Goal: Information Seeking & Learning: Get advice/opinions

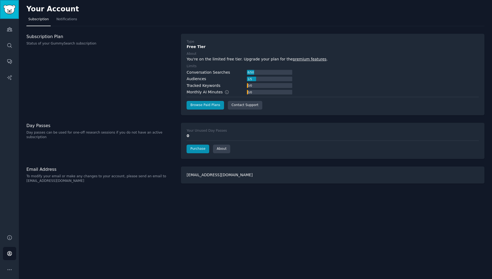
click at [10, 7] on img "Sidebar" at bounding box center [9, 9] width 12 height 9
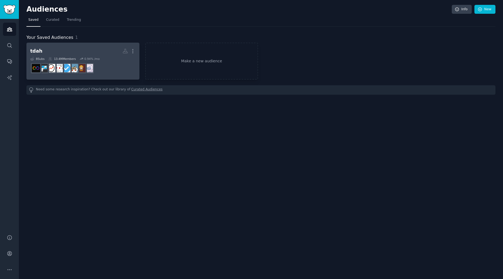
click at [85, 52] on h2 "tdah More" at bounding box center [82, 50] width 105 height 9
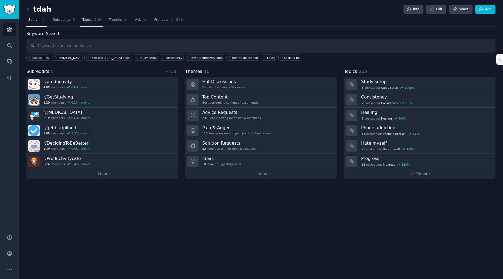
click at [86, 22] on span "Topics" at bounding box center [87, 20] width 10 height 5
click at [88, 18] on span "Topics" at bounding box center [87, 20] width 10 height 5
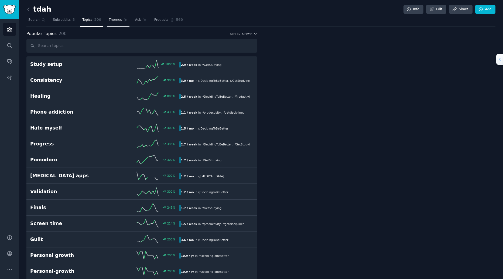
click at [111, 20] on span "Themes" at bounding box center [115, 20] width 13 height 5
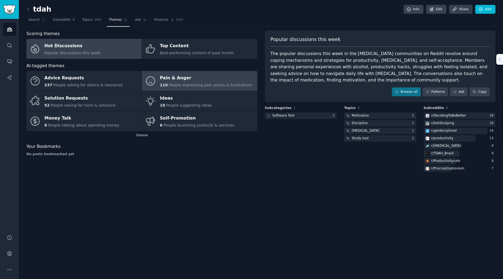
click at [197, 80] on div "Pain & Anger" at bounding box center [206, 78] width 92 height 9
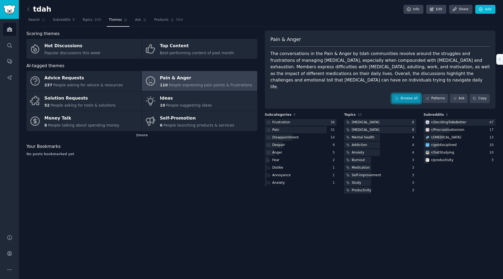
click at [413, 94] on link "Browse all" at bounding box center [406, 98] width 29 height 9
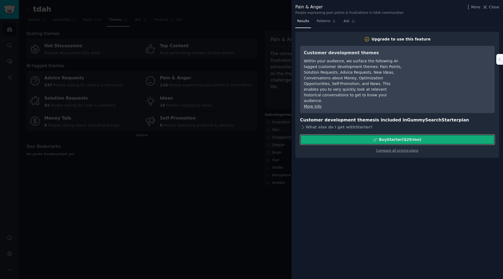
click at [406, 137] on div "Buy Starter ($ 29 /mo )" at bounding box center [400, 140] width 42 height 6
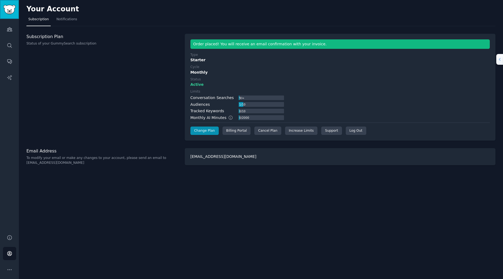
click at [11, 8] on img "Sidebar" at bounding box center [9, 9] width 12 height 9
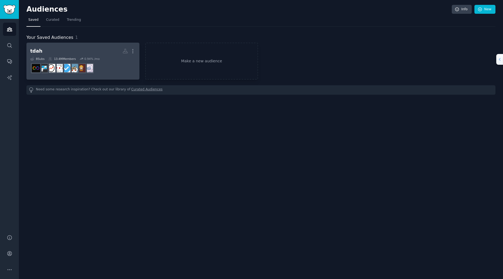
click at [57, 54] on h2 "tdah More" at bounding box center [82, 50] width 105 height 9
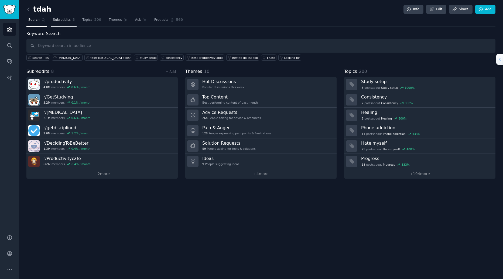
click at [58, 21] on span "Subreddits" at bounding box center [62, 20] width 18 height 5
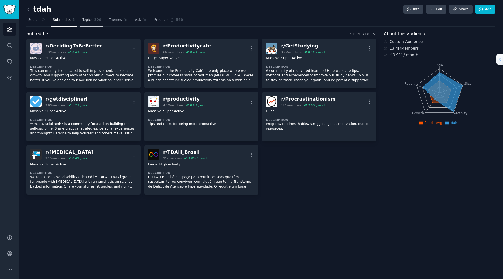
click at [94, 19] on span "200" at bounding box center [97, 20] width 7 height 5
click at [98, 23] on nav "Search Subreddits 8 Topics 200 Themes Ask Products 560" at bounding box center [260, 21] width 469 height 11
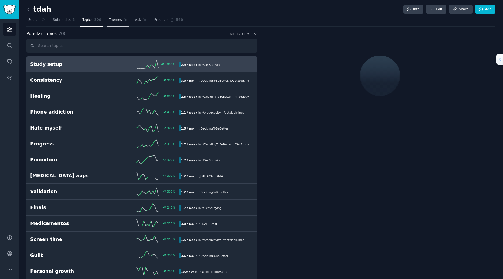
click at [109, 22] on span "Themes" at bounding box center [115, 20] width 13 height 5
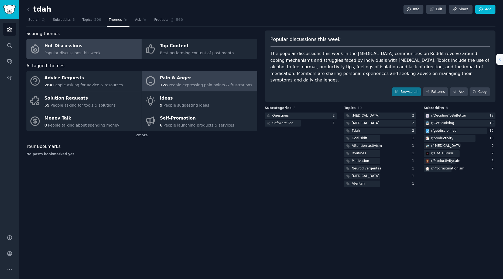
click at [172, 85] on span "People expressing pain points & frustrations" at bounding box center [211, 85] width 84 height 4
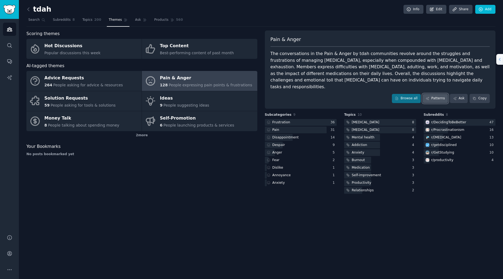
click at [434, 94] on link "Patterns" at bounding box center [435, 98] width 25 height 9
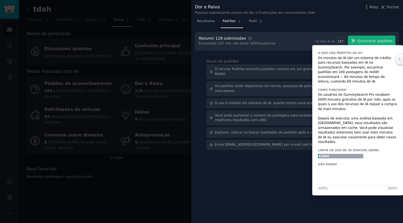
click at [343, 39] on span "127" at bounding box center [340, 41] width 5 height 4
drag, startPoint x: 343, startPoint y: 39, endPoint x: 336, endPoint y: 32, distance: 9.7
click at [336, 32] on div "Resumir 128 submissões Configurações Economize 127 min não lendo 30559 palavras…" at bounding box center [297, 41] width 204 height 19
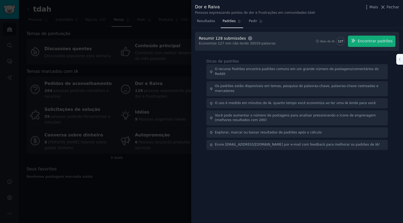
click at [249, 38] on icon "button" at bounding box center [249, 38] width 1 height 1
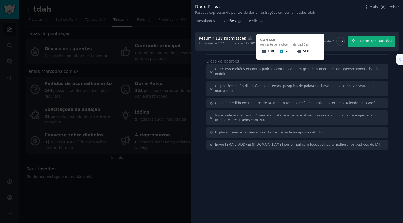
click at [341, 23] on div "Resultados Padrões Pedir" at bounding box center [297, 22] width 212 height 11
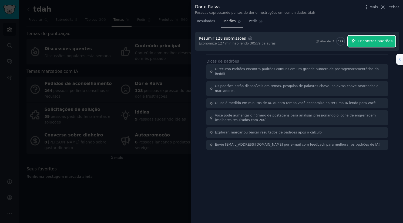
click at [364, 42] on span "Encontrar padrões" at bounding box center [374, 41] width 35 height 6
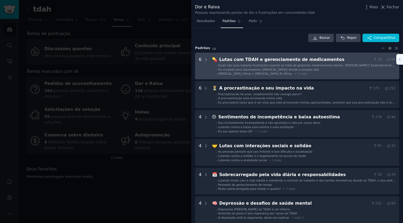
click at [278, 70] on span "Fui mudado para atomoxetina (strattera) devido à pressão alta" at bounding box center [268, 69] width 101 height 3
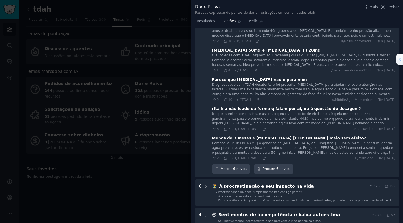
scroll to position [132, 0]
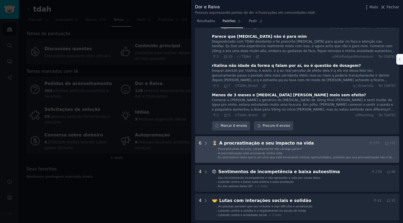
click at [292, 151] on li "- A procrastinação está arruinando minha vida" at bounding box center [305, 153] width 179 height 4
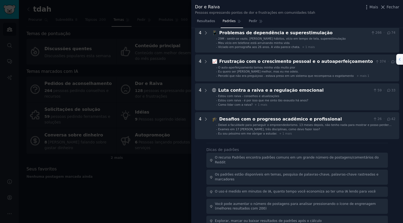
scroll to position [574, 0]
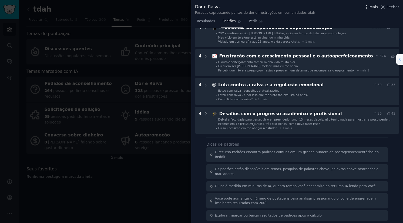
click at [373, 8] on span "Mais" at bounding box center [373, 7] width 9 height 6
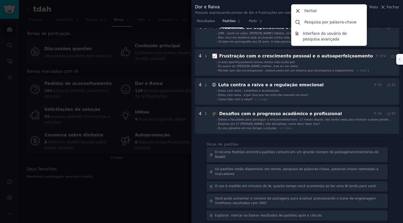
click at [385, 13] on div "Dor e Raiva Pessoas expressando pontos de dor e frustrações em comunidades tdah…" at bounding box center [297, 9] width 204 height 11
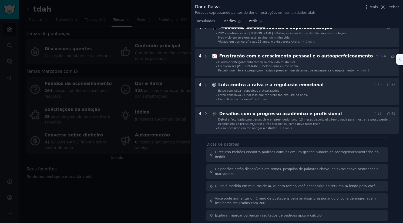
click at [259, 22] on icon at bounding box center [261, 21] width 4 height 4
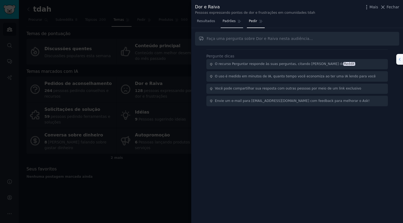
click at [226, 23] on span "Padrões" at bounding box center [228, 21] width 13 height 5
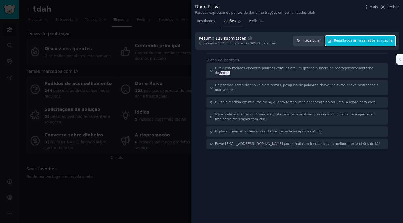
click at [355, 43] on button "Resultados armazenados em cache" at bounding box center [360, 41] width 70 height 11
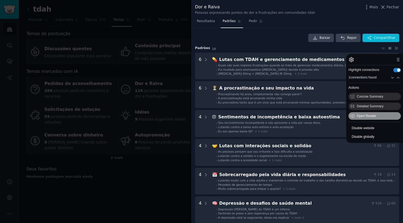
click at [368, 114] on span "Open Reader" at bounding box center [366, 116] width 26 height 4
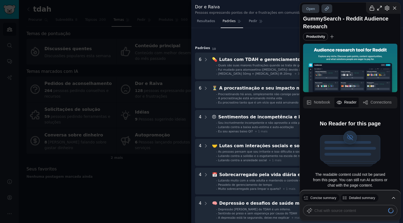
click at [325, 102] on button "Notebook" at bounding box center [318, 103] width 28 height 10
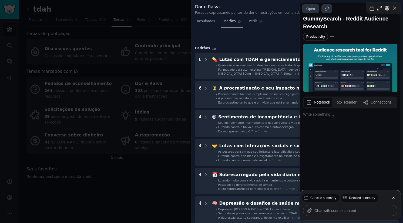
click at [349, 103] on button "Reader" at bounding box center [346, 103] width 24 height 10
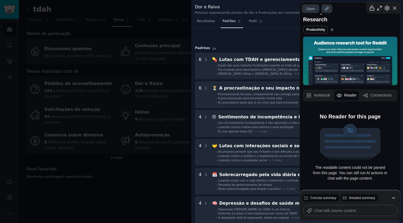
scroll to position [10, 0]
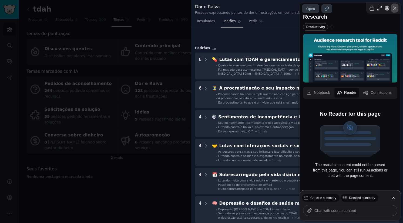
click at [394, 9] on icon "button" at bounding box center [394, 8] width 3 height 3
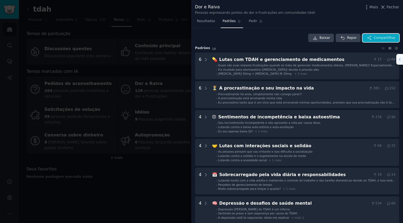
click at [379, 36] on span "Compartilhar" at bounding box center [384, 38] width 22 height 5
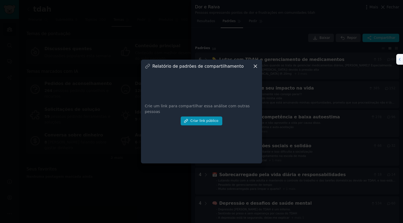
click at [255, 64] on icon at bounding box center [255, 66] width 6 height 6
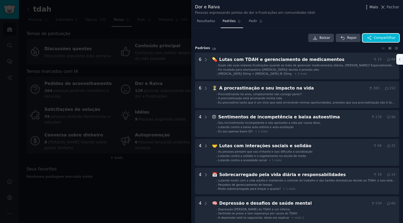
click at [368, 8] on icon "button" at bounding box center [366, 7] width 6 height 6
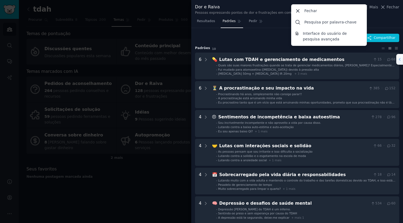
click at [384, 22] on div "Resultados Padrões Pedir" at bounding box center [297, 22] width 212 height 11
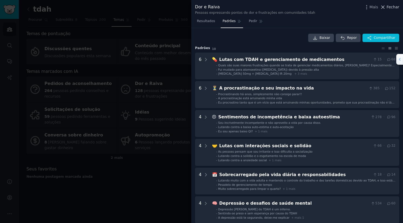
click at [390, 8] on span "Fechar" at bounding box center [392, 7] width 13 height 6
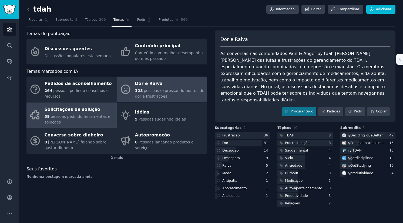
click at [69, 117] on span "pessoas pedindo ferramentas e soluções" at bounding box center [78, 119] width 66 height 10
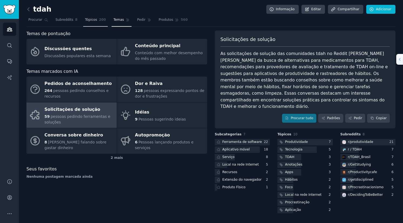
click at [90, 20] on span "Tópicos" at bounding box center [91, 20] width 12 height 5
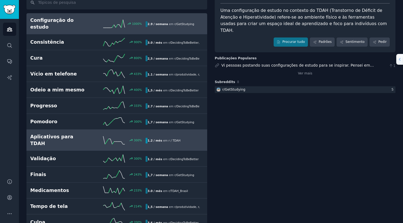
scroll to position [65, 0]
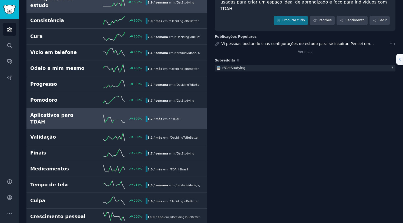
click at [79, 112] on h2 "Aplicativos para TDAH" at bounding box center [59, 118] width 58 height 13
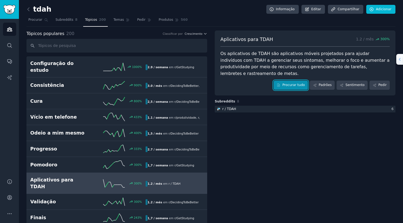
click at [300, 83] on font "Procurar tudo" at bounding box center [293, 85] width 22 height 5
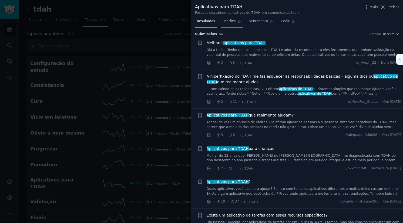
click at [225, 23] on span "Padrões" at bounding box center [228, 21] width 13 height 5
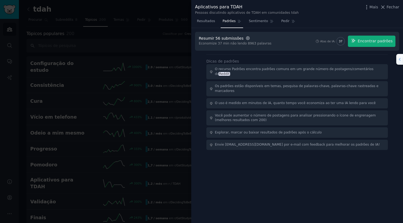
click at [245, 37] on icon "button" at bounding box center [247, 38] width 5 height 5
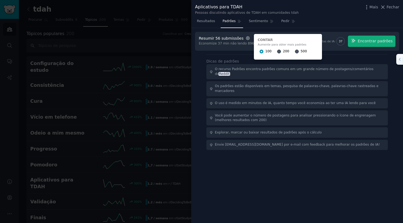
click at [245, 37] on icon "button" at bounding box center [247, 38] width 5 height 5
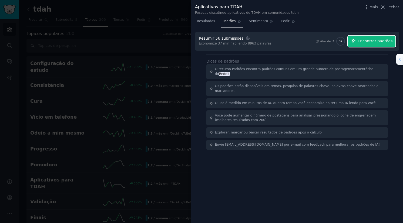
click at [374, 42] on span "Encontrar padrões" at bounding box center [374, 41] width 35 height 6
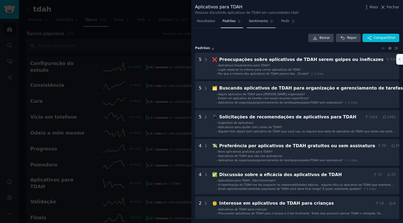
click at [250, 21] on span "Sentimento" at bounding box center [257, 21] width 19 height 5
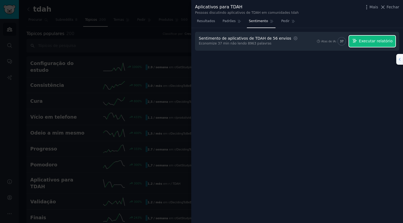
click at [387, 39] on span "Executar relatório" at bounding box center [376, 41] width 34 height 6
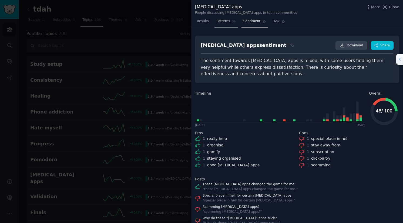
click at [225, 21] on span "Patterns" at bounding box center [222, 21] width 13 height 5
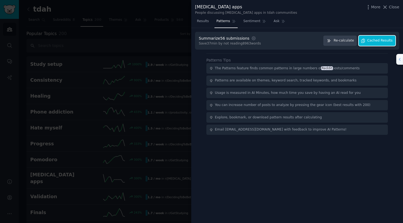
click at [381, 41] on span "Cached Results" at bounding box center [379, 40] width 25 height 5
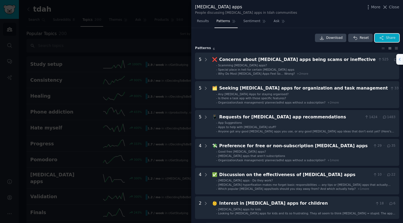
click at [384, 36] on button "Share" at bounding box center [386, 38] width 25 height 9
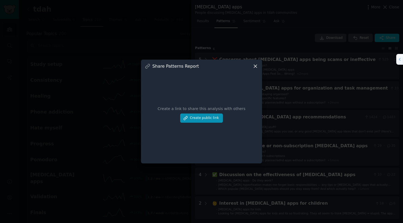
click at [253, 67] on icon at bounding box center [255, 66] width 6 height 6
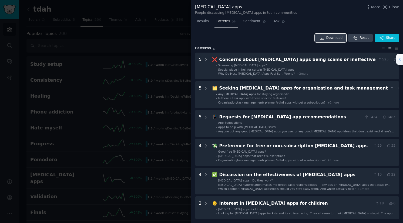
click at [332, 40] on span "Download" at bounding box center [334, 38] width 16 height 5
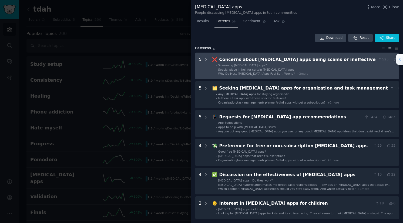
click at [292, 71] on li "- Special place in hell for certain ADHD apps" at bounding box center [310, 70] width 188 height 4
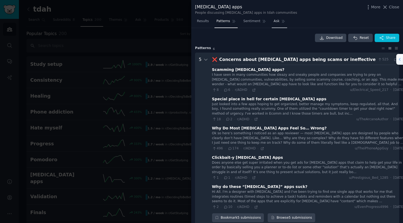
drag, startPoint x: 206, startPoint y: 22, endPoint x: 276, endPoint y: 21, distance: 69.6
click at [206, 22] on span "Results" at bounding box center [203, 21] width 12 height 5
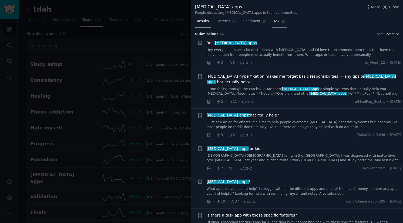
click at [276, 21] on link "Ask" at bounding box center [278, 22] width 15 height 11
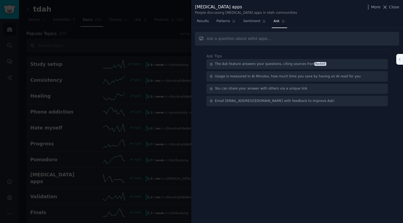
click at [227, 39] on input "text" at bounding box center [297, 39] width 204 height 14
type input "Qual é o melhor app de TDAH?"
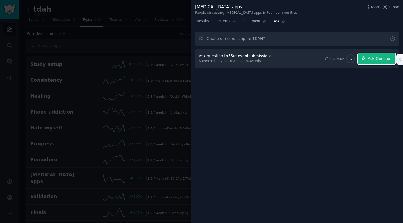
click at [368, 56] on button "Ask Question" at bounding box center [376, 58] width 38 height 11
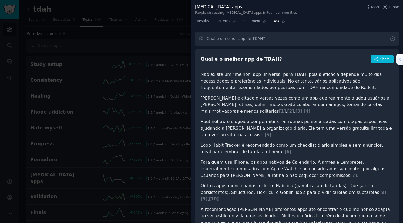
click at [204, 98] on li "Finch é citado diversas vezes como um app que realmente ajudou usuários a mante…" at bounding box center [296, 105] width 193 height 20
click at [285, 109] on span "[ 1 ]" at bounding box center [282, 111] width 7 height 5
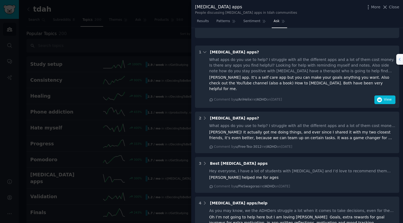
scroll to position [208, 0]
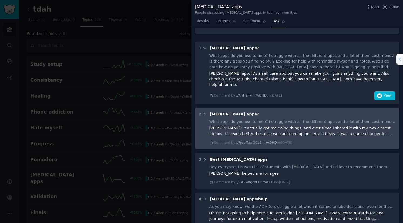
click at [321, 120] on div "What apps do you use to help? I struggle with all the different apps and a lot …" at bounding box center [302, 132] width 186 height 26
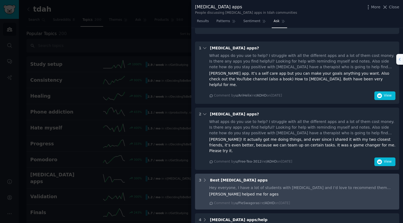
click at [265, 185] on div "Hey everyone, I have a lot of students with ADHD and I’d love to recommend them…" at bounding box center [302, 188] width 186 height 6
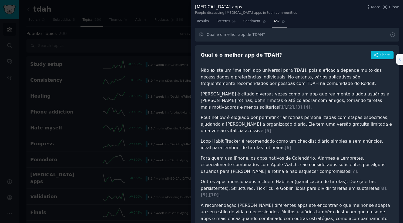
scroll to position [0, 0]
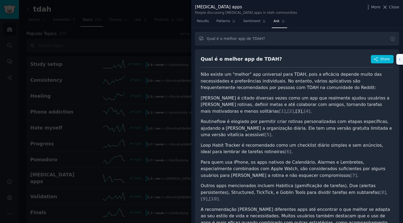
click at [302, 109] on span "[ 3 ]" at bounding box center [298, 111] width 7 height 5
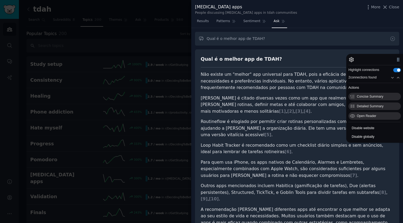
click at [398, 62] on icon "button" at bounding box center [397, 59] width 5 height 5
click at [373, 106] on span "Detailed Summary" at bounding box center [369, 107] width 33 height 4
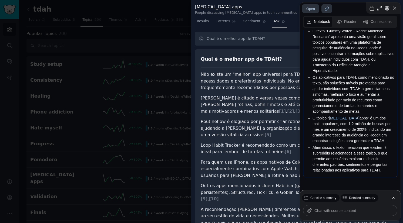
scroll to position [54, 0]
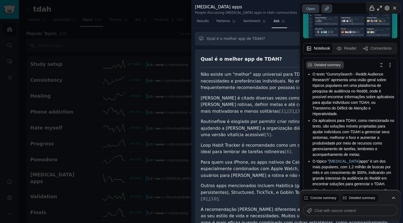
click at [348, 49] on button "Reader" at bounding box center [346, 49] width 24 height 10
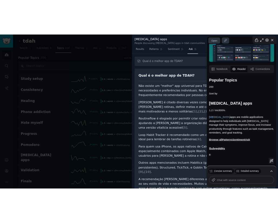
scroll to position [31, 0]
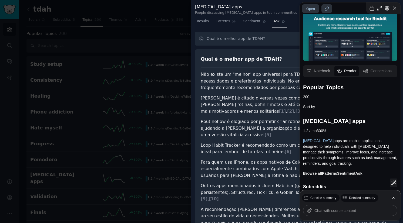
click at [318, 71] on button "Notebook" at bounding box center [318, 71] width 28 height 10
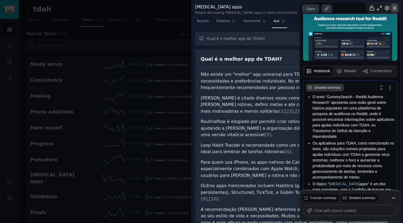
click at [394, 10] on icon "button" at bounding box center [393, 8] width 5 height 6
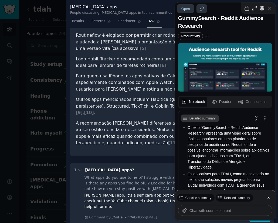
scroll to position [0, 0]
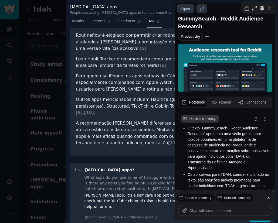
click at [224, 101] on button "Reader" at bounding box center [221, 103] width 24 height 10
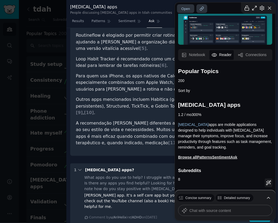
scroll to position [53, 0]
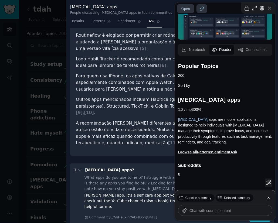
click at [198, 49] on button "Notebook" at bounding box center [193, 50] width 28 height 10
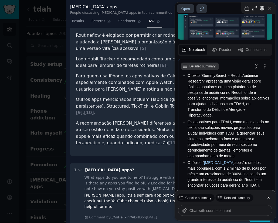
click at [217, 210] on textarea at bounding box center [228, 210] width 79 height 6
type textarea "Principais recomendações de apps para TDAH App Recursos principais Observações …"
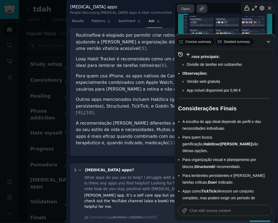
scroll to position [1018, 0]
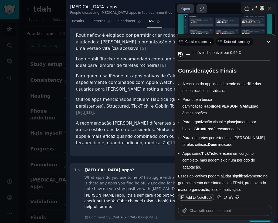
click at [203, 199] on span "Add to NoteBook" at bounding box center [199, 198] width 30 height 4
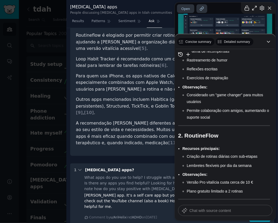
scroll to position [219, 0]
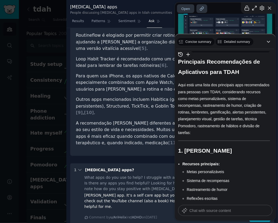
click at [187, 54] on icon "button" at bounding box center [187, 54] width 3 height 0
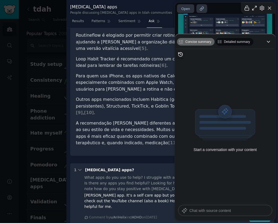
click at [192, 42] on span "Concise summary" at bounding box center [198, 42] width 32 height 4
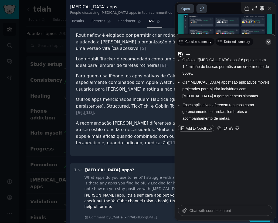
click at [268, 42] on icon "Collapse chat" at bounding box center [268, 41] width 3 height 1
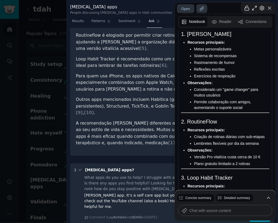
scroll to position [485, 0]
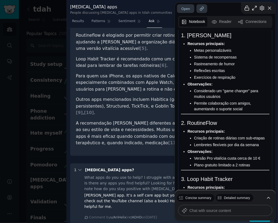
click at [194, 38] on span "1. Finch" at bounding box center [206, 35] width 50 height 6
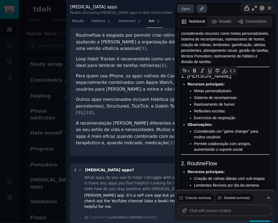
scroll to position [441, 0]
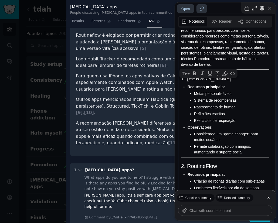
click at [241, 38] on div "Aqui está uma lista dos principais apps recomendados para pessoas com TDAH, con…" at bounding box center [225, 44] width 88 height 45
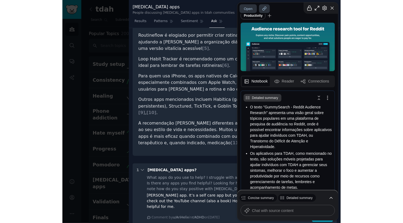
scroll to position [0, 0]
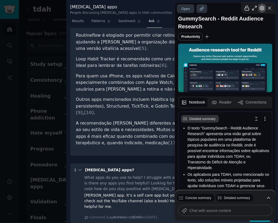
click at [261, 9] on icon "button" at bounding box center [262, 8] width 4 height 5
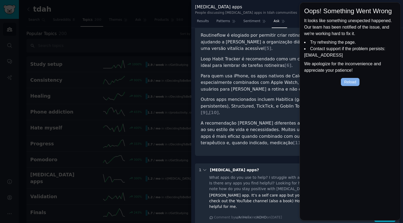
click at [343, 84] on button "Reload" at bounding box center [349, 82] width 18 height 8
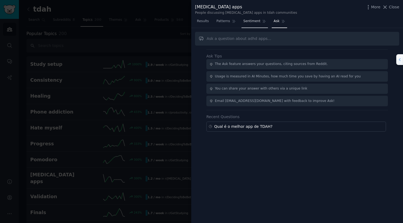
click at [241, 22] on link "Sentiment" at bounding box center [254, 22] width 26 height 11
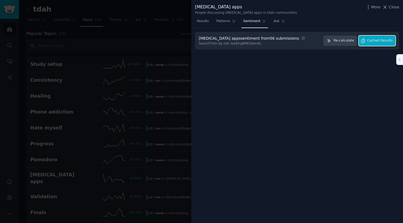
click at [370, 37] on button "Cached Results" at bounding box center [376, 41] width 37 height 11
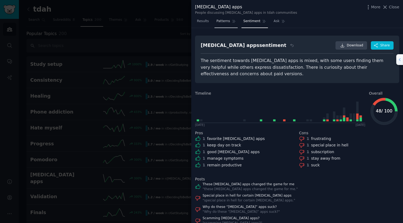
click at [232, 24] on link "Patterns" at bounding box center [225, 22] width 23 height 11
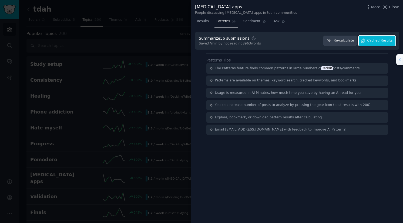
click at [374, 40] on span "Cached Results" at bounding box center [379, 40] width 25 height 5
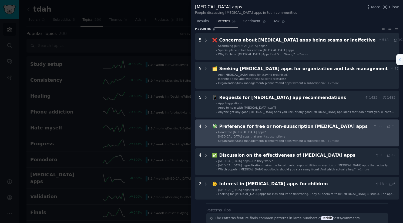
scroll to position [43, 0]
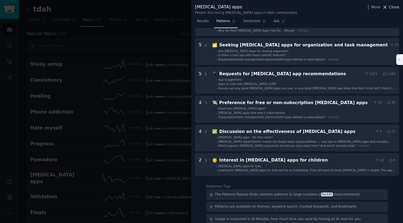
click at [386, 9] on icon at bounding box center [384, 7] width 3 height 3
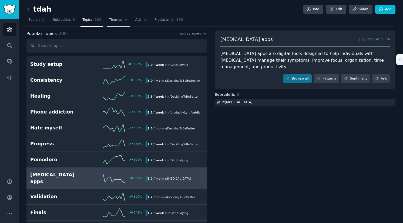
click at [114, 21] on span "Themes" at bounding box center [115, 20] width 13 height 5
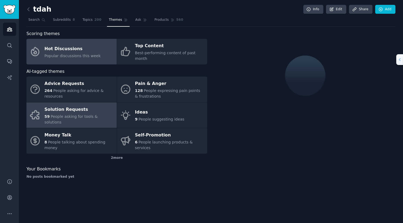
click at [83, 105] on div "Solution Requests" at bounding box center [79, 109] width 69 height 9
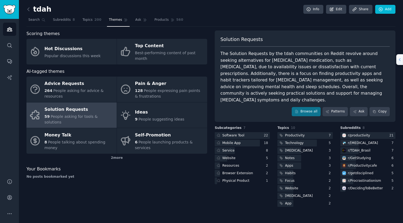
click at [308, 98] on div "Solution Requests The Solution Requests by the tdah communities on Reddit revol…" at bounding box center [304, 75] width 180 height 91
click at [307, 107] on link "Browse all" at bounding box center [305, 111] width 29 height 9
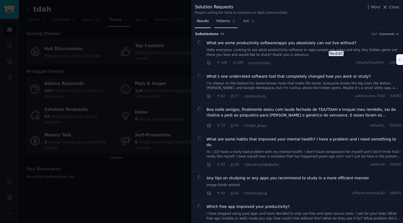
click at [223, 24] on link "Patterns" at bounding box center [225, 22] width 23 height 11
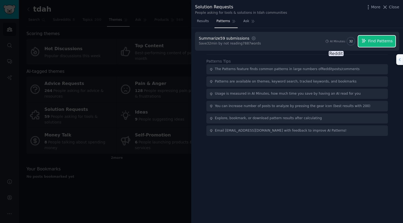
click at [370, 40] on span "Find Patterns" at bounding box center [380, 41] width 25 height 6
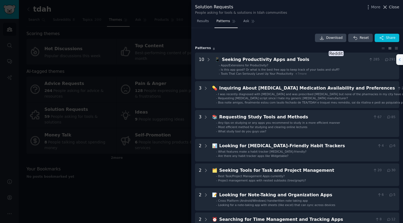
click at [387, 8] on icon at bounding box center [385, 7] width 6 height 6
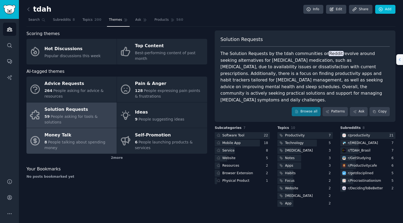
click at [71, 140] on span "People talking about spending money" at bounding box center [75, 145] width 61 height 10
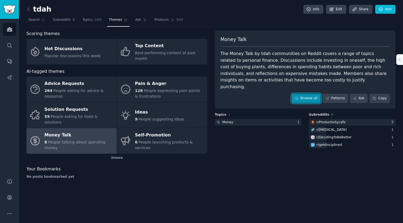
click at [317, 94] on link "Browse all" at bounding box center [305, 98] width 29 height 9
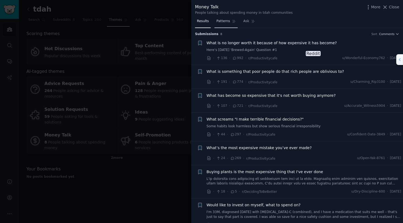
click at [229, 24] on link "Patterns" at bounding box center [225, 22] width 23 height 11
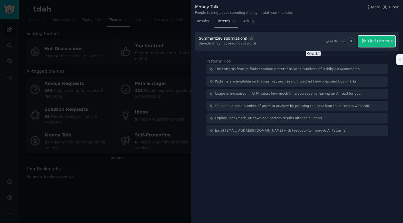
click at [373, 43] on span "Find Patterns" at bounding box center [380, 41] width 25 height 6
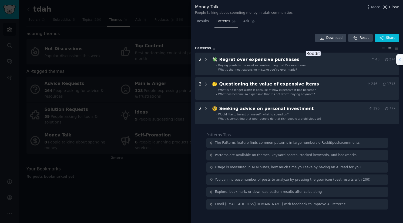
click at [389, 9] on button "Close" at bounding box center [390, 7] width 17 height 6
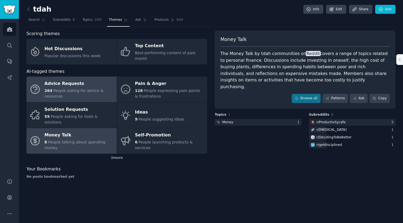
click at [93, 83] on div "Advice Requests" at bounding box center [79, 84] width 69 height 9
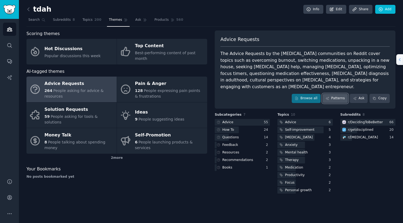
click at [329, 97] on icon at bounding box center [327, 99] width 4 height 4
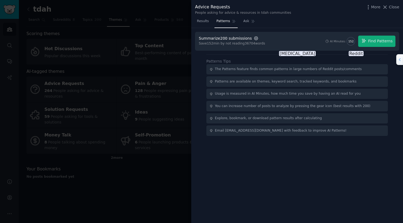
click at [254, 37] on icon "button" at bounding box center [256, 38] width 4 height 4
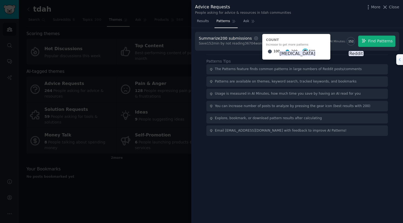
click at [303, 51] on input "500" at bounding box center [305, 52] width 4 height 4
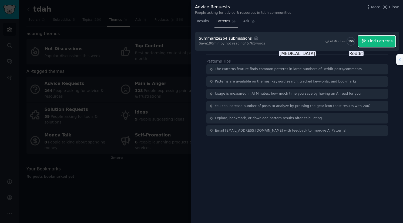
click at [370, 41] on span "Find Patterns" at bounding box center [380, 41] width 25 height 6
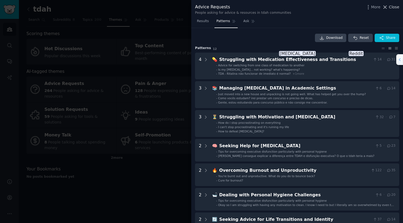
click at [394, 9] on span "Close" at bounding box center [393, 7] width 10 height 6
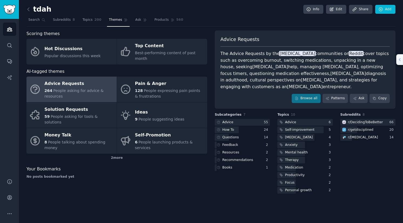
click at [118, 154] on div "2 more" at bounding box center [116, 158] width 180 height 9
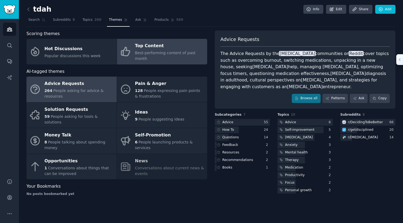
click at [123, 49] on icon at bounding box center [125, 51] width 8 height 9
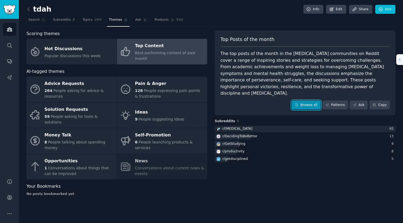
click at [302, 101] on link "Browse all" at bounding box center [305, 105] width 29 height 9
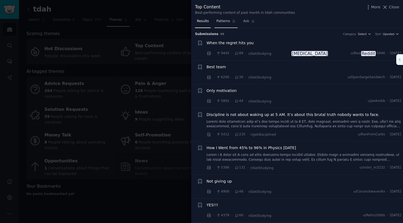
click at [221, 19] on span "Patterns" at bounding box center [222, 21] width 13 height 5
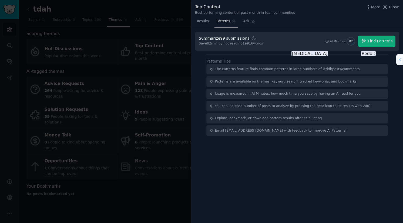
click at [389, 6] on button "Close" at bounding box center [390, 7] width 17 height 6
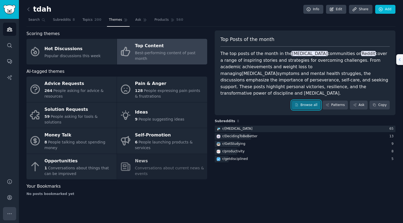
click at [8, 210] on button "More" at bounding box center [9, 213] width 13 height 13
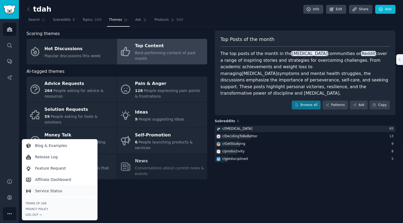
click at [47, 193] on p "Service Status" at bounding box center [48, 191] width 27 height 6
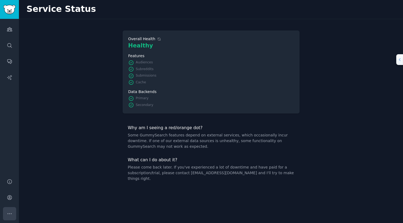
click at [14, 207] on button "More" at bounding box center [9, 213] width 13 height 13
click at [13, 201] on link "Account" at bounding box center [9, 197] width 13 height 13
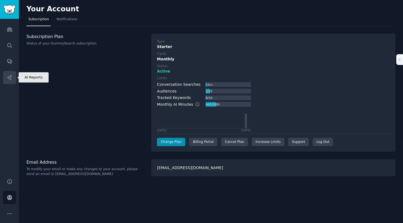
click at [12, 77] on link "AI Reports" at bounding box center [9, 77] width 13 height 13
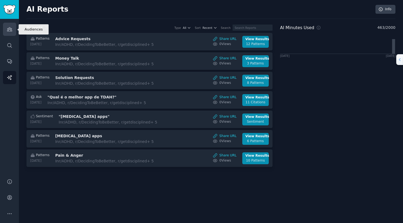
click at [12, 28] on icon "Sidebar" at bounding box center [10, 29] width 6 height 6
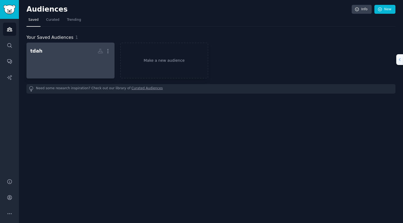
click at [46, 62] on div at bounding box center [70, 65] width 80 height 19
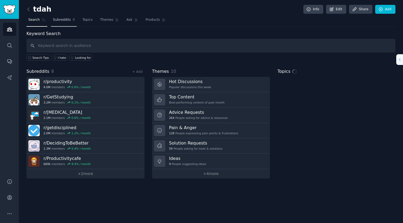
click at [68, 19] on link "Subreddits 8" at bounding box center [64, 21] width 26 height 11
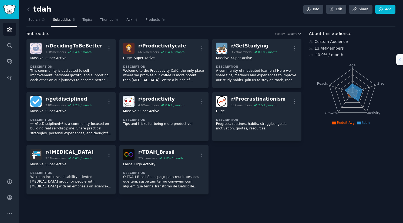
click at [91, 18] on nav "Search Subreddits 8 Topics Themes Ask Products" at bounding box center [210, 21] width 369 height 11
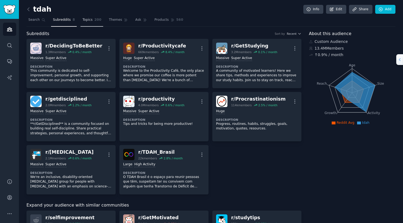
click at [90, 22] on link "Topics 200" at bounding box center [91, 21] width 23 height 11
click at [87, 19] on span "Topics" at bounding box center [87, 20] width 10 height 5
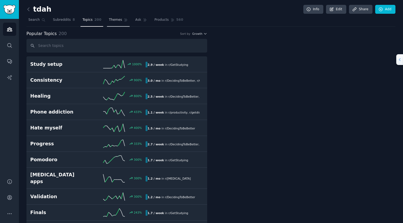
click at [111, 21] on span "Themes" at bounding box center [115, 20] width 13 height 5
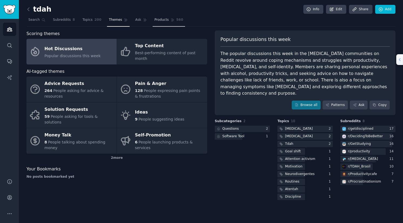
click at [158, 22] on span "Products" at bounding box center [161, 20] width 14 height 5
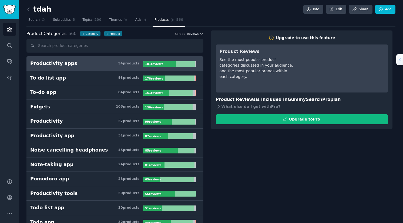
click at [88, 65] on h3 "Productivity apps 94 product s" at bounding box center [86, 63] width 113 height 7
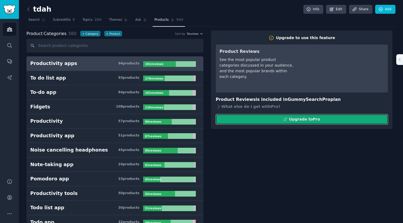
click at [295, 121] on div "Upgrade to Pro" at bounding box center [304, 120] width 31 height 6
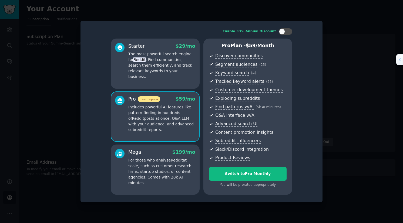
click at [339, 171] on div at bounding box center [201, 111] width 403 height 223
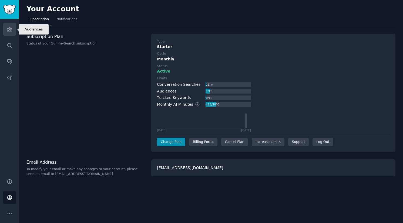
click at [9, 31] on icon "Sidebar" at bounding box center [10, 29] width 6 height 6
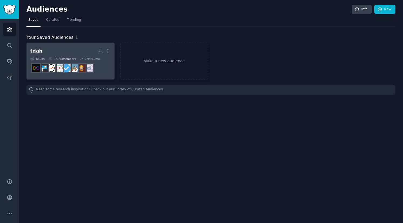
click at [47, 57] on div "8 Sub s 13.4M Members 0.94 % /mo" at bounding box center [70, 59] width 80 height 4
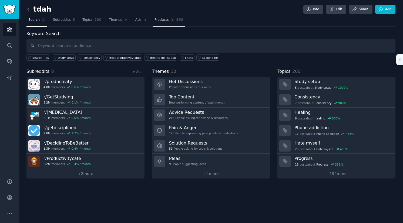
click at [154, 19] on span "Products" at bounding box center [161, 20] width 14 height 5
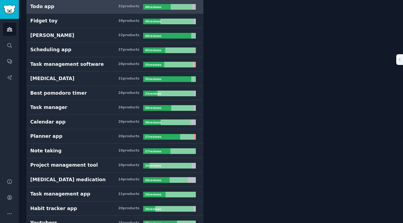
scroll to position [157, 0]
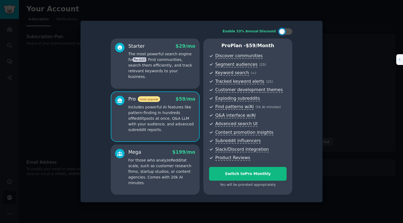
click at [165, 65] on p "The most powerful search engine for Reddit . Find communities, search them effi…" at bounding box center [161, 65] width 67 height 28
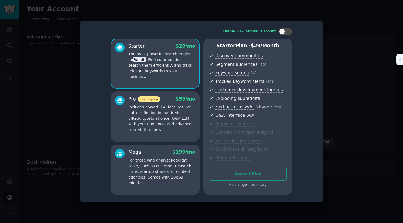
click at [180, 109] on p "Includes powerful AI features like pattern-finding in hundreds of Reddit posts …" at bounding box center [161, 118] width 67 height 28
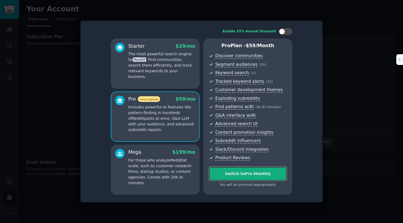
click at [244, 176] on div "Switch to Pro Monthly" at bounding box center [247, 174] width 77 height 6
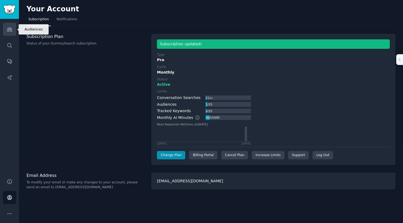
click at [8, 28] on icon "Sidebar" at bounding box center [10, 29] width 6 height 6
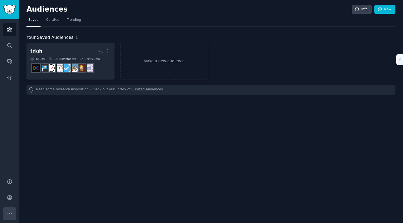
click at [11, 211] on icon "Sidebar" at bounding box center [10, 214] width 6 height 6
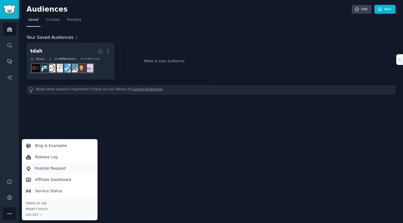
click at [44, 167] on p "Feature Request" at bounding box center [50, 169] width 31 height 6
click at [60, 190] on link "Service Status" at bounding box center [60, 190] width 74 height 11
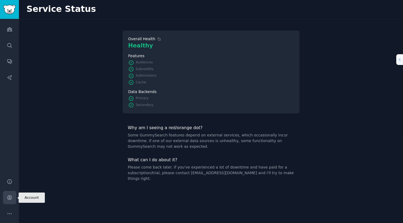
click at [8, 201] on link "Account" at bounding box center [9, 197] width 13 height 13
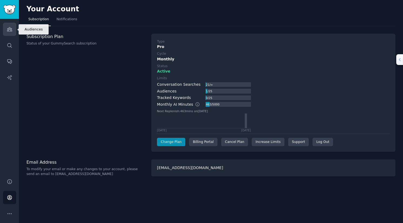
click at [8, 28] on icon "Sidebar" at bounding box center [10, 29] width 6 height 6
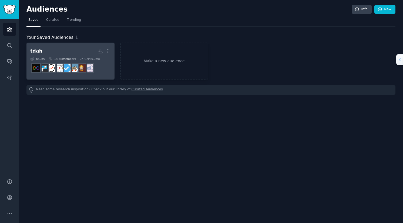
click at [80, 52] on h2 "tdah More" at bounding box center [70, 50] width 80 height 9
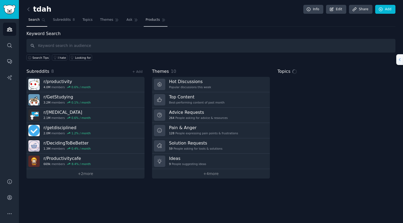
click at [145, 19] on span "Products" at bounding box center [152, 20] width 14 height 5
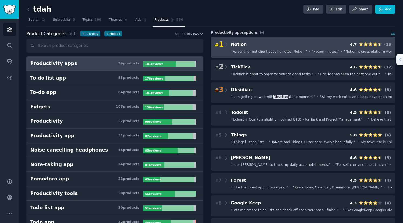
click at [262, 46] on div "# 1 Notion 4.7 ( 19 )" at bounding box center [302, 45] width 177 height 8
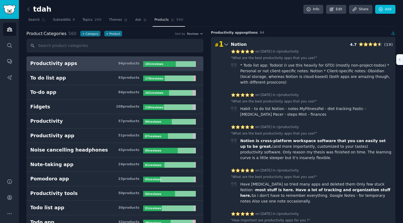
click at [225, 44] on icon at bounding box center [226, 45] width 6 height 8
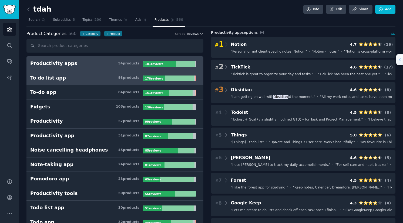
click at [73, 77] on h3 "To do list app 93 product s" at bounding box center [86, 78] width 113 height 7
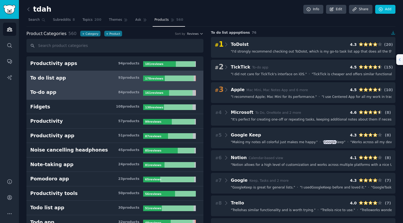
click at [70, 96] on link "To-do app 84 product s 161 review s" at bounding box center [114, 92] width 177 height 15
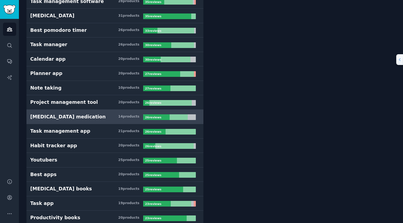
scroll to position [281, 0]
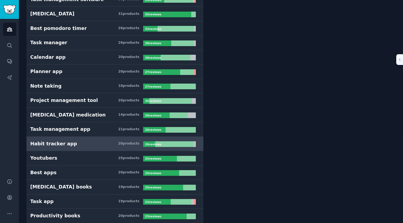
click at [98, 141] on h3 "Habit tracker app 20 product s" at bounding box center [86, 144] width 113 height 7
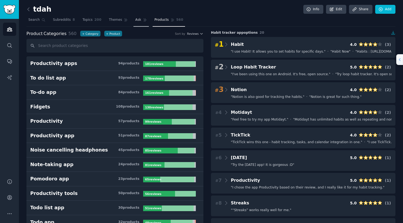
click at [133, 21] on link "Ask" at bounding box center [140, 21] width 15 height 11
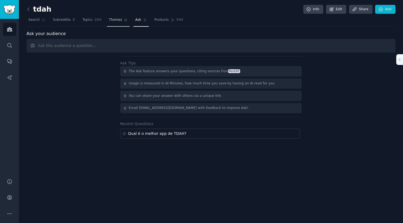
click at [113, 18] on span "Themes" at bounding box center [115, 20] width 13 height 5
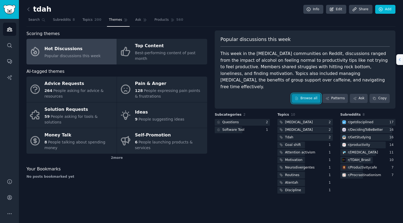
click at [305, 94] on link "Browse all" at bounding box center [305, 98] width 29 height 9
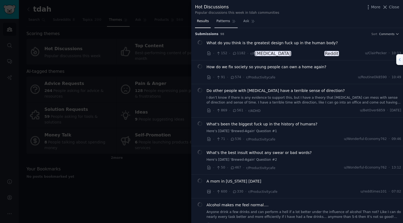
click at [219, 22] on span "Patterns" at bounding box center [222, 21] width 13 height 5
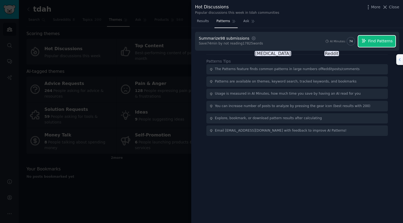
click at [372, 39] on span "Find Patterns" at bounding box center [380, 41] width 25 height 6
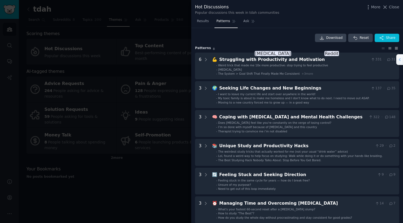
click at [394, 46] on icon at bounding box center [396, 48] width 6 height 4
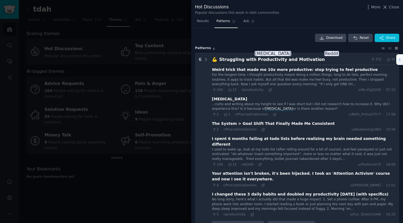
click at [381, 47] on icon at bounding box center [383, 48] width 6 height 4
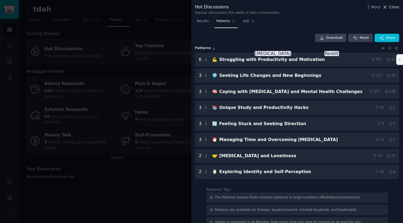
click at [391, 9] on span "Close" at bounding box center [393, 7] width 10 height 6
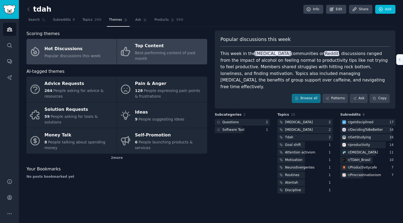
click at [177, 51] on span "Best-performing content of past month" at bounding box center [165, 56] width 60 height 10
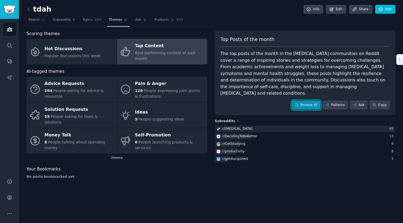
click at [304, 101] on link "Browse all" at bounding box center [305, 105] width 29 height 9
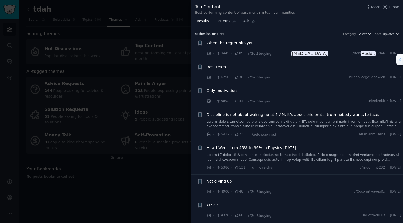
click at [223, 17] on link "Patterns" at bounding box center [225, 22] width 23 height 11
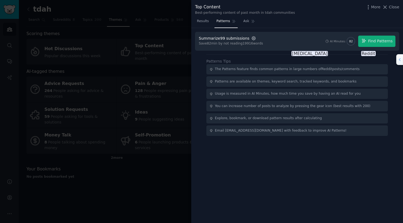
click at [253, 38] on icon "button" at bounding box center [253, 38] width 1 height 1
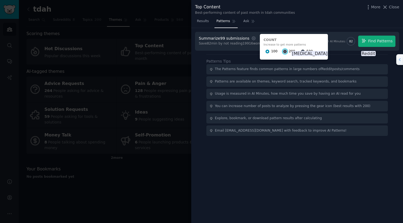
click at [283, 52] on input "200" at bounding box center [285, 52] width 4 height 4
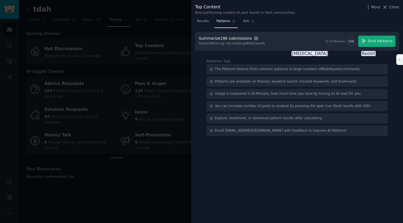
click at [253, 38] on icon "button" at bounding box center [255, 38] width 5 height 5
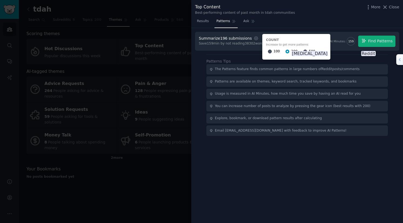
click at [303, 49] on div "500" at bounding box center [309, 51] width 12 height 9
click at [303, 51] on div "500" at bounding box center [309, 51] width 12 height 9
click at [303, 51] on input "500" at bounding box center [305, 52] width 4 height 4
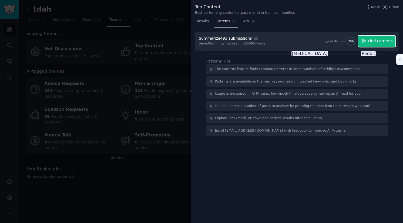
click at [373, 43] on span "Find Patterns" at bounding box center [380, 41] width 25 height 6
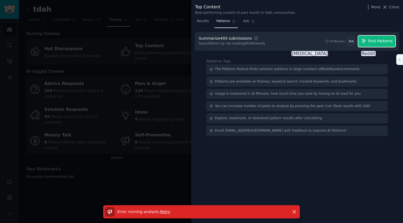
click at [384, 41] on span "Find Patterns" at bounding box center [380, 41] width 25 height 6
click at [253, 36] on icon "button" at bounding box center [255, 38] width 5 height 5
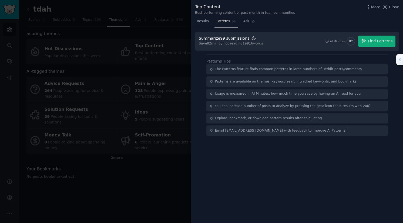
click at [251, 38] on icon "button" at bounding box center [253, 38] width 5 height 5
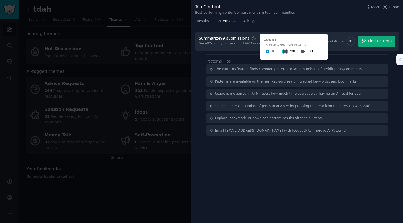
click at [283, 51] on input "200" at bounding box center [285, 52] width 4 height 4
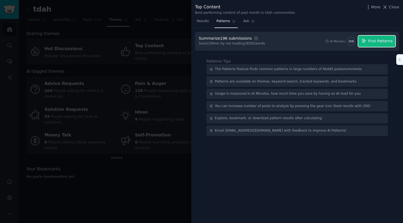
click at [369, 42] on button "Find Patterns" at bounding box center [376, 41] width 37 height 11
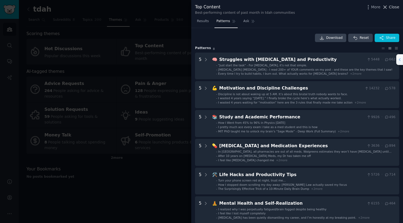
click at [394, 7] on span "Close" at bounding box center [393, 7] width 10 height 6
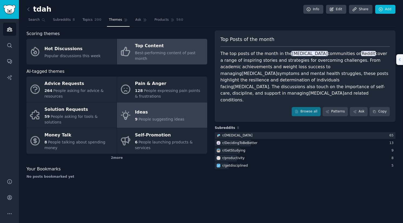
click at [154, 108] on div "Ideas" at bounding box center [159, 112] width 49 height 9
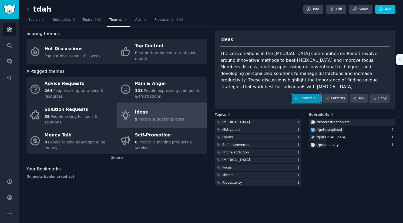
click at [319, 94] on link "Browse all" at bounding box center [305, 98] width 29 height 9
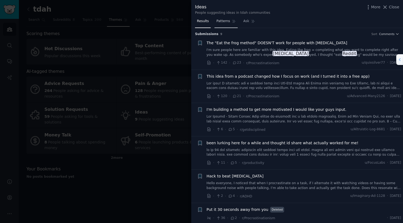
click at [220, 21] on span "Patterns" at bounding box center [222, 21] width 13 height 5
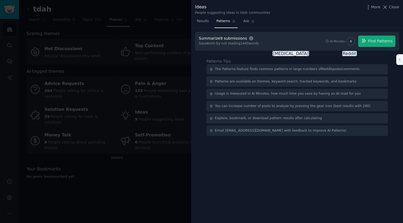
click at [250, 38] on icon "button" at bounding box center [250, 38] width 1 height 1
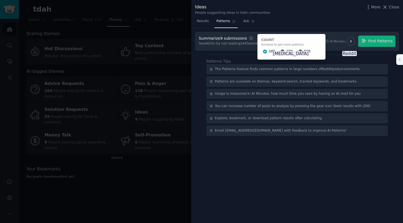
click at [286, 50] on span "200" at bounding box center [289, 51] width 6 height 5
click at [281, 50] on input "200" at bounding box center [282, 52] width 4 height 4
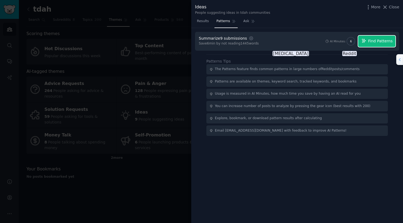
click at [366, 41] on icon "button" at bounding box center [363, 40] width 5 height 5
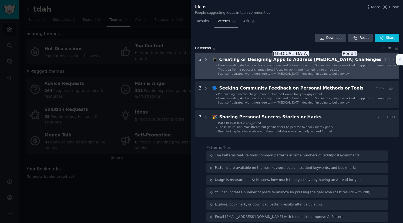
click at [267, 67] on ul "- I was spending 4+ hours a day on my phone and felt out of control. So I'm des…" at bounding box center [310, 69] width 196 height 12
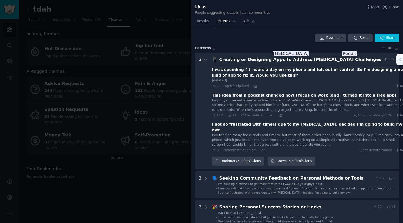
scroll to position [25, 0]
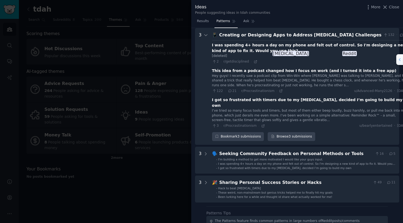
click at [258, 34] on div "Creating or Designing Apps to Address [MEDICAL_DATA] Challenges" at bounding box center [300, 35] width 162 height 7
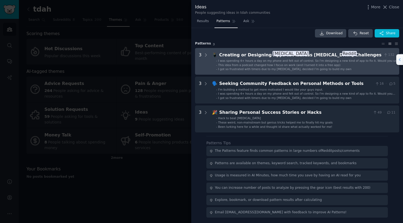
scroll to position [4, 0]
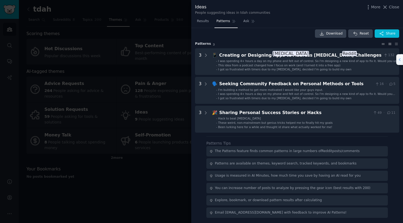
click at [382, 44] on icon at bounding box center [383, 44] width 6 height 4
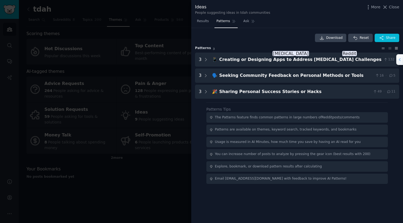
click at [395, 47] on icon at bounding box center [396, 48] width 6 height 4
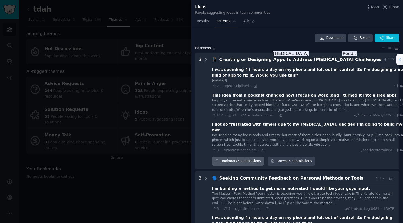
click at [244, 157] on div "Bookmark 3 submissions" at bounding box center [238, 161] width 52 height 9
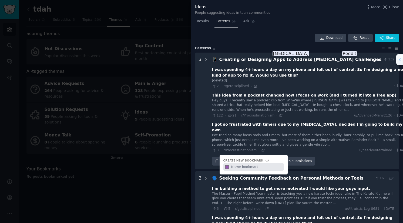
click at [322, 148] on div "3 · r/Procrastinationism · u/bearlyentertained · [DATE]" at bounding box center [310, 150] width 196 height 5
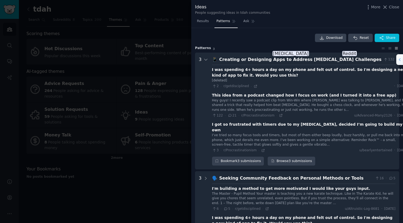
scroll to position [25, 0]
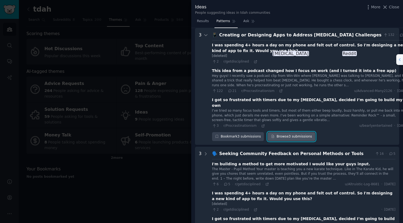
click at [299, 132] on link "Browse 3 submissions" at bounding box center [290, 136] width 47 height 9
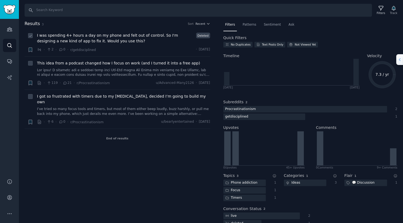
click at [112, 36] on span "I was spending 4+ hours a day on my phone and felt out of control. So I'm desig…" at bounding box center [115, 38] width 157 height 11
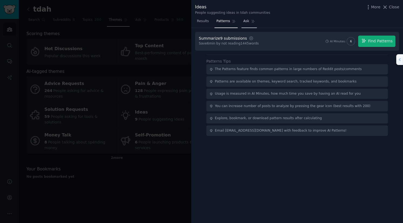
click at [243, 22] on span "Ask" at bounding box center [246, 21] width 6 height 5
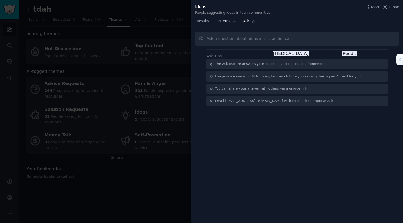
click at [221, 23] on span "Patterns" at bounding box center [222, 21] width 13 height 5
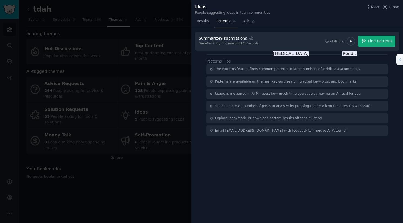
click at [162, 35] on div at bounding box center [201, 111] width 403 height 223
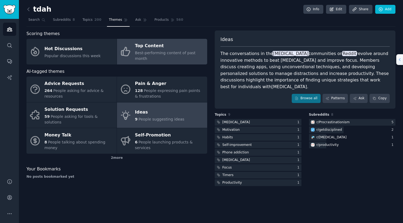
click at [162, 46] on div "Top Content" at bounding box center [169, 46] width 69 height 9
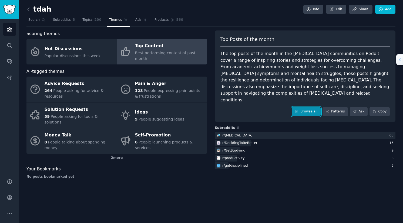
click at [306, 107] on link "Browse all" at bounding box center [305, 111] width 29 height 9
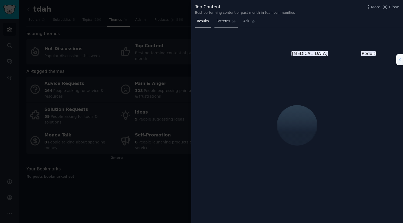
click at [227, 25] on link "Patterns" at bounding box center [225, 22] width 23 height 11
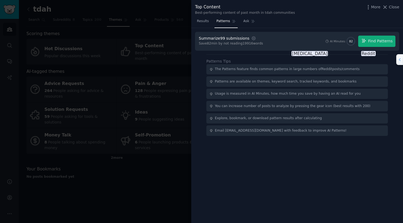
click at [72, 81] on div at bounding box center [201, 111] width 403 height 223
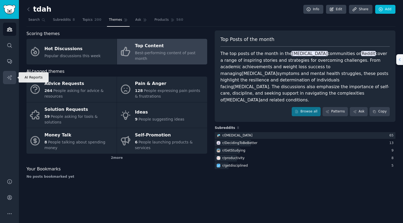
click at [8, 80] on icon "Sidebar" at bounding box center [10, 78] width 6 height 6
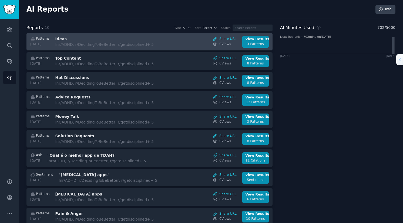
click at [101, 43] on div "In r/ADHD, r/DecidingToBeBetter, r/getdisciplined + 5" at bounding box center [104, 45] width 98 height 6
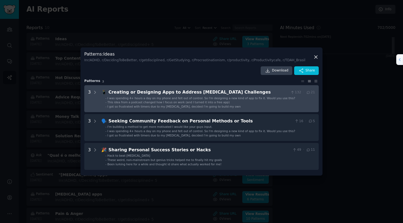
click at [315, 82] on icon at bounding box center [316, 81] width 6 height 4
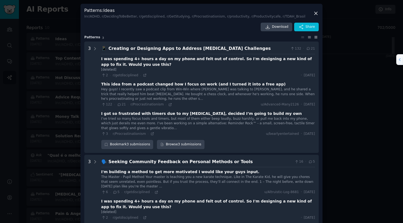
click at [309, 38] on icon at bounding box center [309, 37] width 6 height 4
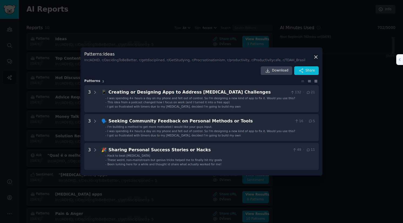
click at [315, 82] on icon at bounding box center [316, 81] width 6 height 4
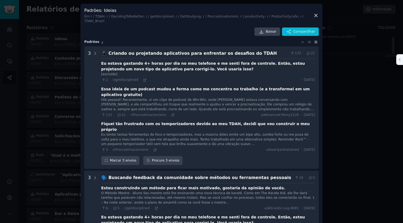
click at [120, 87] on font "Essa ideia de um podcast mudou a forma como me concentro no trabalho (e a trans…" at bounding box center [205, 92] width 208 height 10
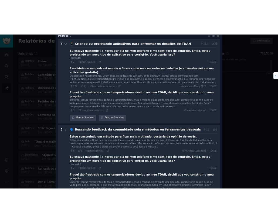
scroll to position [42, 0]
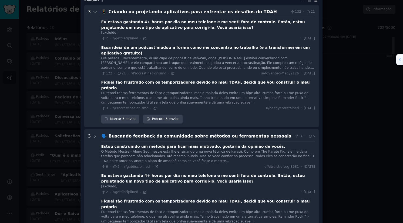
drag, startPoint x: 173, startPoint y: 46, endPoint x: 173, endPoint y: 50, distance: 4.0
click at [173, 56] on div "Olá pessoal! Recentemente, vi um clipe de podcast de Win-Win, onde [PERSON_NAME…" at bounding box center [207, 63] width 213 height 14
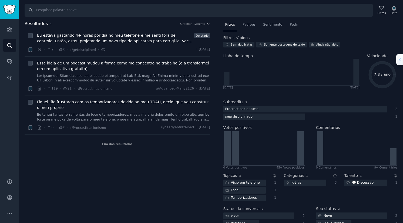
click at [136, 70] on span "Essa ideia de um podcast mudou a forma como me concentro no trabalho (e a trans…" at bounding box center [123, 65] width 173 height 11
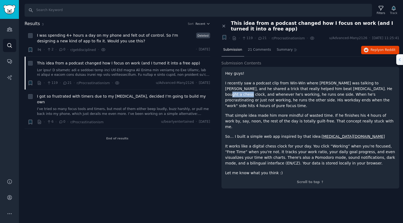
drag, startPoint x: 330, startPoint y: 87, endPoint x: 348, endPoint y: 89, distance: 18.1
click at [348, 89] on p "I recently saw a podcast clip from Win-Win where [PERSON_NAME] was talking to […" at bounding box center [310, 94] width 170 height 28
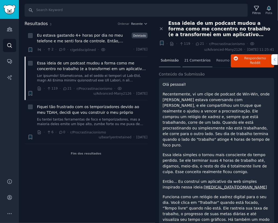
click at [200, 63] on div "21 Comentários" at bounding box center [197, 60] width 30 height 13
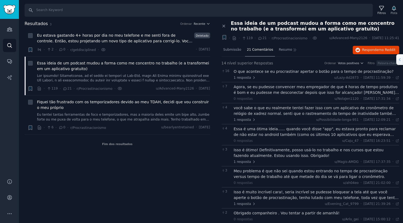
click at [280, 74] on div "O que acontece se eu procrastinar apertar o botão para o tempo de procrastinaçã…" at bounding box center [315, 72] width 165 height 6
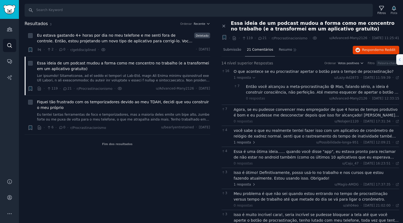
click at [364, 90] on div "Então você alcançou a meta-procrastinação 😄 Mas, falando sério, a ideia é const…" at bounding box center [322, 89] width 153 height 11
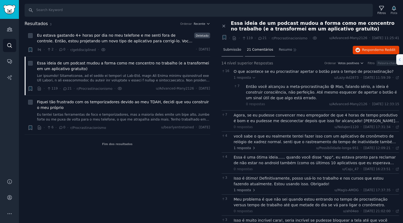
click at [229, 48] on font "Submissão" at bounding box center [232, 50] width 18 height 4
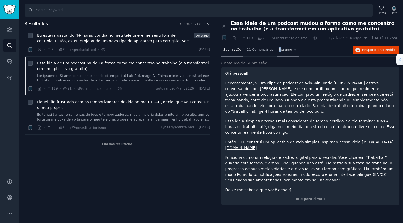
click at [278, 49] on font "Resumo" at bounding box center [284, 50] width 13 height 4
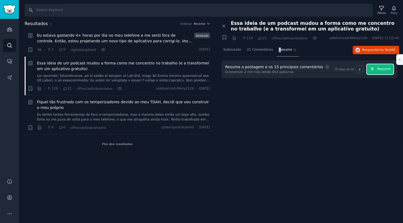
click at [372, 70] on button "Resumir" at bounding box center [379, 69] width 27 height 11
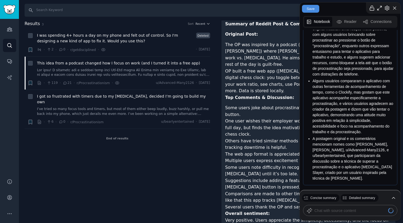
scroll to position [240, 0]
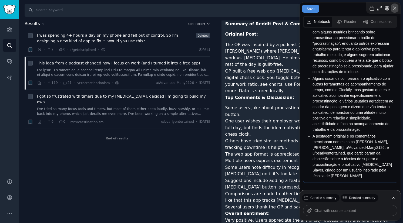
click at [395, 6] on icon "button" at bounding box center [393, 8] width 5 height 6
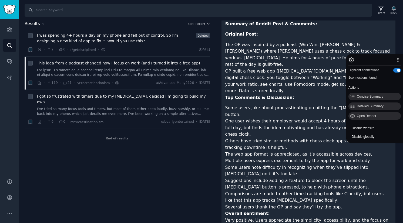
click at [401, 56] on div "Highlight connections 1 connections found Actions Concise Summary Detailed Summ…" at bounding box center [374, 98] width 57 height 88
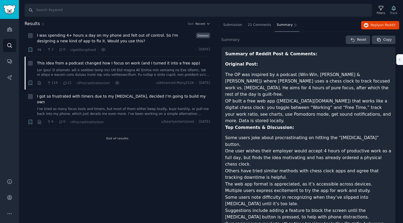
scroll to position [0, 0]
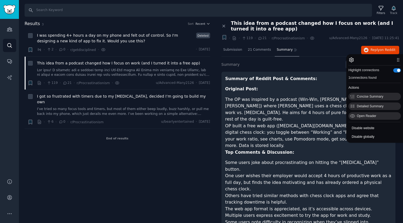
click at [399, 58] on icon "button" at bounding box center [397, 59] width 5 height 5
click at [376, 104] on div "Detailed Summary" at bounding box center [374, 107] width 52 height 8
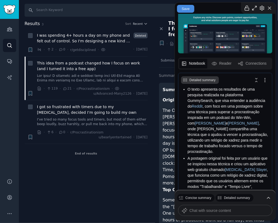
scroll to position [86, 0]
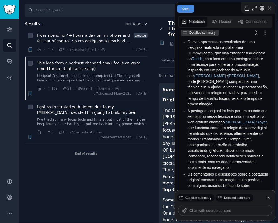
click at [219, 210] on textarea at bounding box center [228, 210] width 79 height 6
paste textarea "Aplicativo inspirado em relógio de xadrez Um usuário criou um app baseado em um…"
type textarea "Aplicativo inspirado em relógio de xadrez Um usuário criou um app baseado em um…"
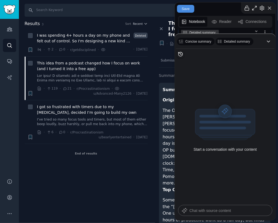
scroll to position [0, 0]
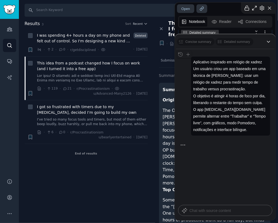
click at [165, 107] on li "The OP was inspired by a podcast (Win-Win, [PERSON_NAME] & [PERSON_NAME]) where…" at bounding box center [215, 127] width 104 height 40
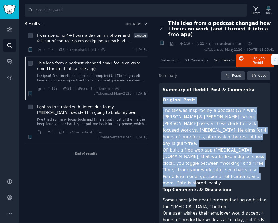
drag, startPoint x: 167, startPoint y: 95, endPoint x: 225, endPoint y: 165, distance: 91.2
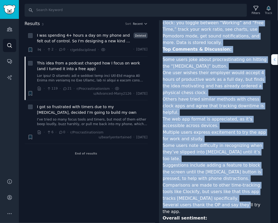
scroll to position [145, 0]
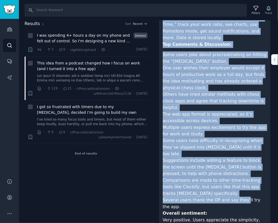
drag, startPoint x: 162, startPoint y: 103, endPoint x: 256, endPoint y: 206, distance: 139.8
click at [256, 206] on div "Summary of Reddit Post & Comments: Original Post: The OP was inspired by a podc…" at bounding box center [215, 100] width 112 height 327
copy article "Lor IP dol sitametc ad e seddoei (Tem-Inc, Utl Etdol & Mag Aliqua) enima Min Ve…"
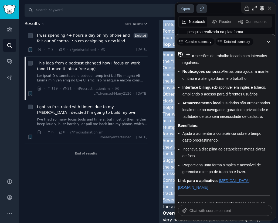
scroll to position [275, 0]
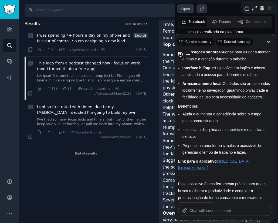
click at [209, 213] on textarea at bounding box center [228, 210] width 79 height 6
paste textarea "Lor IP dol sitametc ad e seddoei (Tem-Inc, Utl Etdol & Mag Aliqua) enima Min Ve…"
type textarea "Lor IP dol sitametc ad e seddoei (Tem-Inc, Utl Etdol & Mag Aliqua) enima Min Ve…"
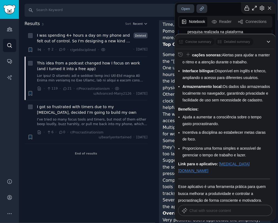
scroll to position [315, 0]
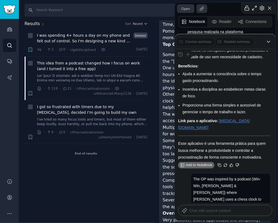
click at [204, 163] on span "Add to NoteBook" at bounding box center [199, 165] width 30 height 4
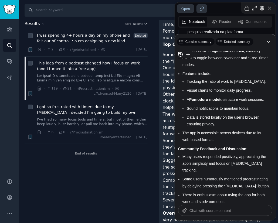
scroll to position [1007, 0]
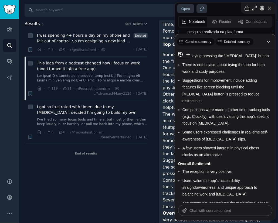
click at [211, 212] on textarea at bounding box center [228, 210] width 79 height 6
type textarea "EM PT-BR"
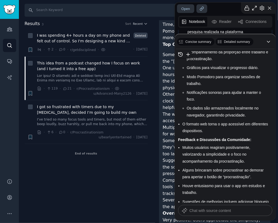
scroll to position [1501, 0]
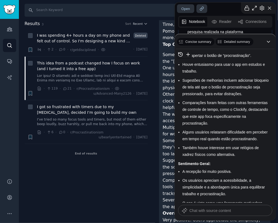
click at [164, 138] on li "Some users note difficulty in recognizing when they’ve slipped into [MEDICAL_DA…" at bounding box center [215, 148] width 104 height 20
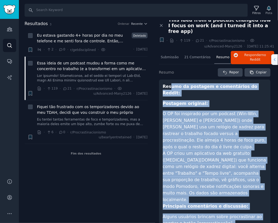
scroll to position [3, 0]
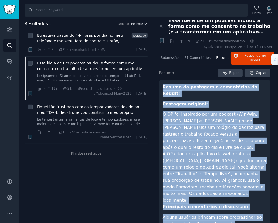
drag, startPoint x: 230, startPoint y: 207, endPoint x: 162, endPoint y: 78, distance: 145.2
copy article "Loremi do sitametc a elitseddoei te Incidi: Utlabore etdolore: M AL eni adminim…"
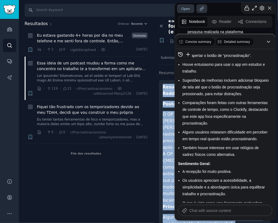
scroll to position [118, 0]
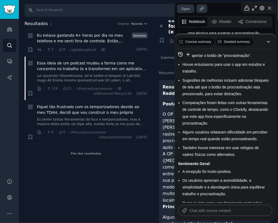
click at [234, 211] on textarea at bounding box center [228, 210] width 79 height 6
paste textarea "Loremi do sitametc a elitseddoei te Incidi: Utlabore etdolore: M AL eni adminim…"
type textarea "Loremi do sitametc a elitseddoei te Incidi: Utlabore etdolore: M AL eni adminim…"
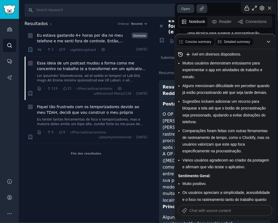
scroll to position [2332, 0]
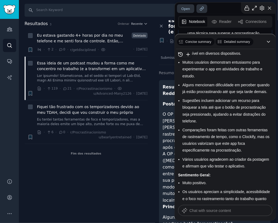
click at [250, 127] on li "Comparações foram feitas com outras ferramentas de rastreamento de tempo, como …" at bounding box center [226, 140] width 88 height 27
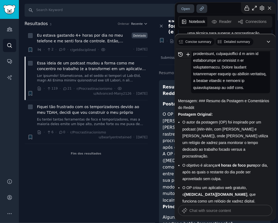
scroll to position [2009, 0]
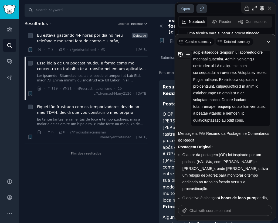
click at [163, 74] on span "Resumo" at bounding box center [166, 73] width 15 height 6
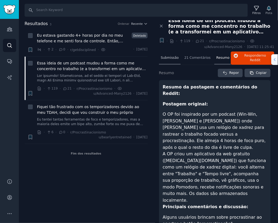
click at [173, 59] on font "Submissão" at bounding box center [170, 58] width 18 height 4
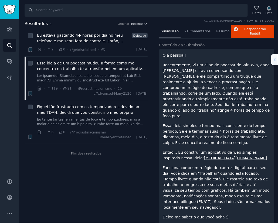
scroll to position [30, 0]
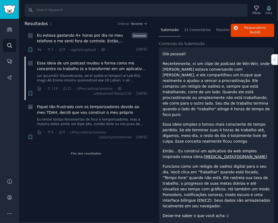
click at [112, 113] on span "Fiquei tão frustrado com os temporizadores devido ao meu TDAH, decidi que vou c…" at bounding box center [92, 109] width 111 height 11
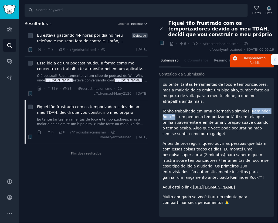
drag, startPoint x: 241, startPoint y: 103, endPoint x: 267, endPoint y: 105, distance: 26.2
click at [267, 108] on p "Tenho trabalhado em uma alternativa simples: Reminder Rock™ - um pequeno tempor…" at bounding box center [217, 122] width 108 height 28
drag, startPoint x: 265, startPoint y: 104, endPoint x: 240, endPoint y: 104, distance: 25.4
click at [240, 108] on p "Tenho trabalhado em uma alternativa simples: Reminder Rock™ - um pequeno tempor…" at bounding box center [217, 122] width 108 height 28
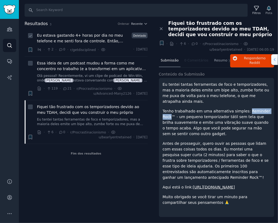
click at [81, 40] on span "Eu estava gastando 4+ horas por dia no meu telefone e me senti fora de controle…" at bounding box center [83, 38] width 93 height 11
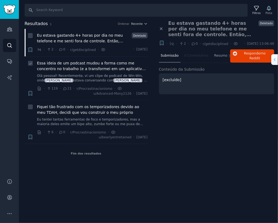
click at [124, 68] on span "Essa ideia de um podcast mudou a forma como me concentro no trabalho (e a trans…" at bounding box center [92, 65] width 111 height 11
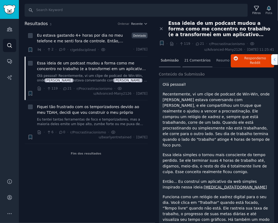
click at [195, 57] on div "21 Comentários" at bounding box center [197, 60] width 30 height 13
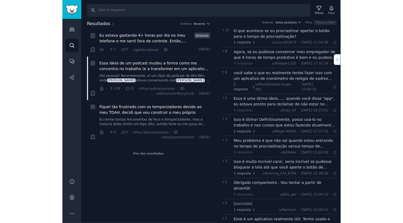
scroll to position [65, 0]
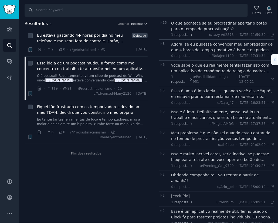
click at [222, 138] on div "Meu problema é que não sei quando estou entrando no tempo de procrastinação ver…" at bounding box center [222, 135] width 103 height 11
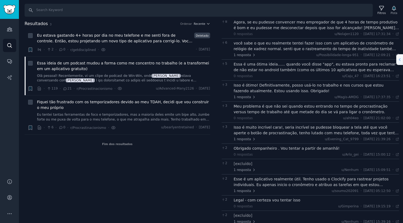
click at [329, 107] on div "Meu problema é que não sei quando estou entrando no tempo de procrastinação ver…" at bounding box center [315, 109] width 165 height 11
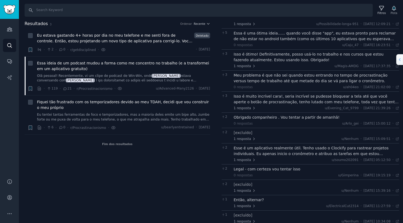
scroll to position [103, 0]
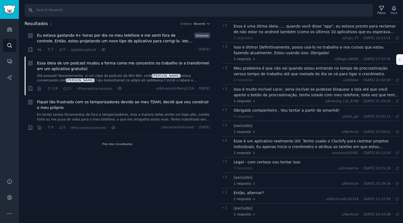
click at [329, 141] on div "Esse é um aplicativo realmente útil. Tenho usado o Clockify para rastrear proje…" at bounding box center [315, 143] width 165 height 11
